Goal: Information Seeking & Learning: Learn about a topic

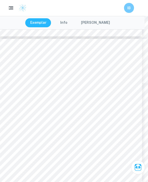
scroll to position [3781, 3]
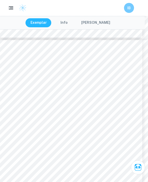
click at [133, 72] on div "21 Conclusion Through calculus, I showed how different three-dimensional shapes…" at bounding box center [70, 132] width 143 height 185
click at [131, 68] on div "21 Conclusion Through calculus, I showed how different three-dimensional shapes…" at bounding box center [70, 132] width 143 height 185
click at [130, 68] on div "21 Conclusion Through calculus, I showed how different three-dimensional shapes…" at bounding box center [70, 132] width 143 height 185
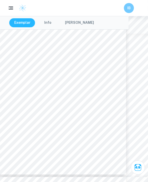
scroll to position [3444, 19]
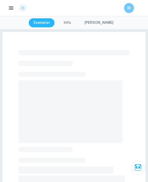
checkbox input "true"
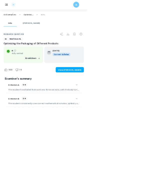
scroll to position [128, 0]
drag, startPoint x: 176, startPoint y: 241, endPoint x: 218, endPoint y: 265, distance: 48.2
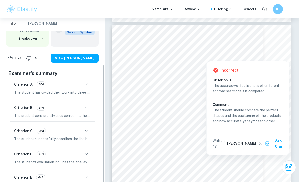
scroll to position [75, 0]
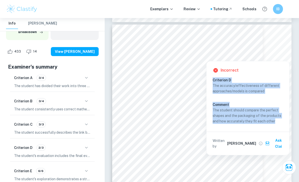
copy div "Criterion D The accuracy/effectiveness of different approaches/models is compar…"
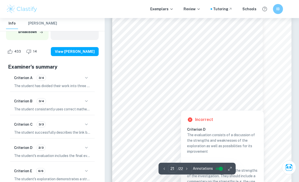
scroll to position [4741, 0]
click at [148, 89] on div "21 Conclusion Through calculus, I showed how different three-dimensional shapes…" at bounding box center [201, 122] width 179 height 232
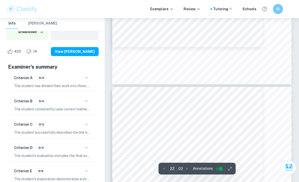
type input "21"
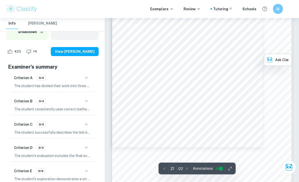
scroll to position [4789, 0]
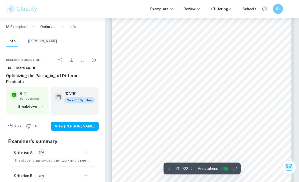
scroll to position [4736, 0]
click at [280, 47] on div "21 Conclusion Through calculus, I showed how different three-dimensional shapes…" at bounding box center [201, 127] width 179 height 232
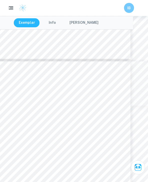
scroll to position [3760, 34]
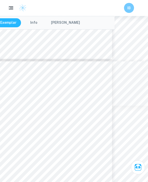
click at [94, 91] on div "21 Conclusion Through calculus, I showed how different three-dimensional shapes…" at bounding box center [40, 154] width 143 height 185
click at [99, 91] on div "21 Conclusion Through calculus, I showed how different three-dimensional shapes…" at bounding box center [40, 153] width 143 height 185
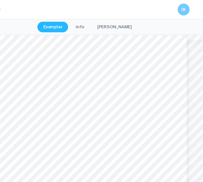
scroll to position [4346, 0]
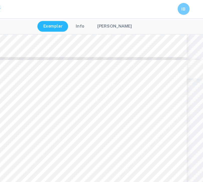
click at [106, 83] on div "21 Conclusion Through calculus, I showed how different three-dimensional shapes…" at bounding box center [102, 158] width 166 height 214
click at [109, 80] on span "Through calculus, I showed how different three-dimensional shapes could be opti…" at bounding box center [101, 80] width 126 height 3
click at [110, 108] on span "can help businesses save costs and reduce waste. As a responsible member of my …" at bounding box center [101, 109] width 126 height 3
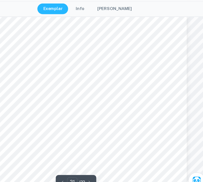
click at [38, 91] on span "Disadvantages:" at bounding box center [48, 92] width 21 height 3
click at [27, 75] on div "21 Conclusion Through calculus, I showed how different three-dimensional shapes…" at bounding box center [102, 81] width 166 height 214
click at [48, 106] on span "tedious task for the operations sector." at bounding box center [72, 107] width 48 height 3
click at [24, 80] on div "21 Conclusion Through calculus, I showed how different three-dimensional shapes…" at bounding box center [102, 81] width 166 height 214
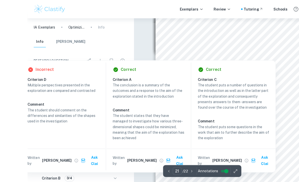
scroll to position [3994, 0]
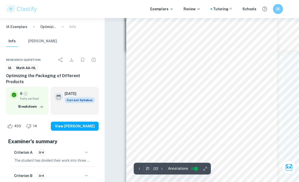
click at [268, 100] on div "21 Conclusion Through calculus, I showed how different three-dimensional shapes…" at bounding box center [201, 113] width 151 height 195
click at [255, 68] on div "21 Conclusion Through calculus, I showed how different three-dimensional shapes…" at bounding box center [201, 113] width 151 height 195
click at [254, 44] on span "Through calculus, I showed how different three-dimensional shapes could be opti…" at bounding box center [201, 42] width 115 height 3
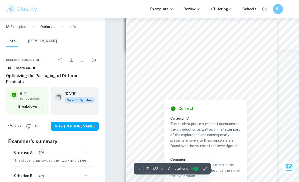
click at [209, 77] on span "exploration allowed me to demonstrate how I can help implement my academic lear…" at bounding box center [201, 76] width 115 height 3
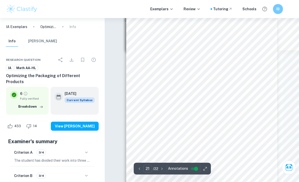
click at [219, 78] on div "21 Conclusion Through calculus, I showed how different three-dimensional shapes…" at bounding box center [201, 113] width 151 height 195
click at [219, 78] on span "exploration allowed me to demonstrate how I can help implement my academic lear…" at bounding box center [201, 76] width 115 height 3
click at [184, 84] on span "pragmatic environment. Although mathematics does help optimize packaging, there…" at bounding box center [201, 83] width 115 height 3
click at [202, 86] on div "21 Conclusion Through calculus, I showed how different three-dimensional shapes…" at bounding box center [201, 113] width 151 height 195
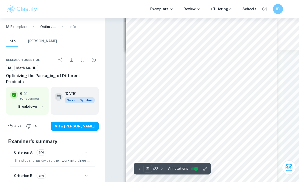
click at [201, 86] on div "21 Conclusion Through calculus, I showed how different three-dimensional shapes…" at bounding box center [201, 113] width 151 height 195
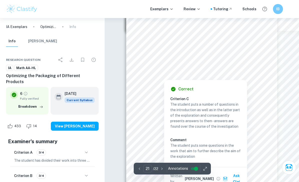
scroll to position [4019, 0]
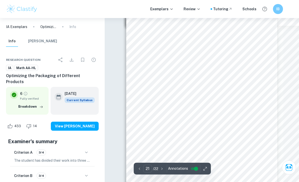
click at [229, 94] on span "Reduced packaging costs as less raw material is needed for all three shapes." at bounding box center [197, 92] width 89 height 3
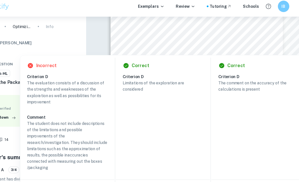
scroll to position [4127, 4]
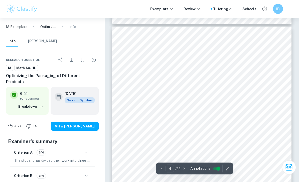
scroll to position [703, 0]
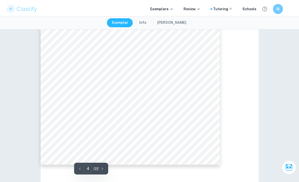
type input "3"
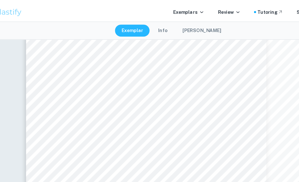
scroll to position [618, 0]
